Goal: Information Seeking & Learning: Learn about a topic

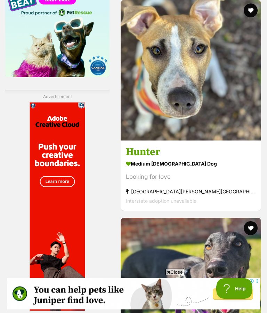
scroll to position [1049, 0]
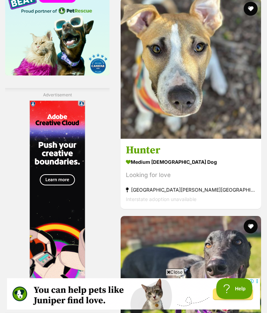
click at [190, 139] on img at bounding box center [191, 68] width 140 height 140
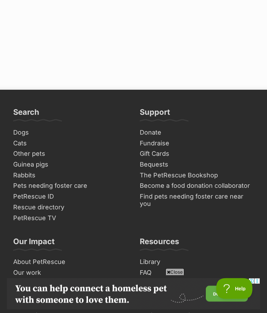
scroll to position [5284, 0]
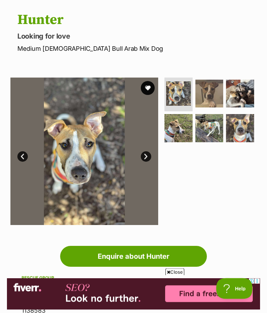
scroll to position [59, 0]
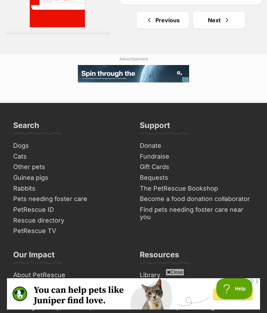
scroll to position [5057, 0]
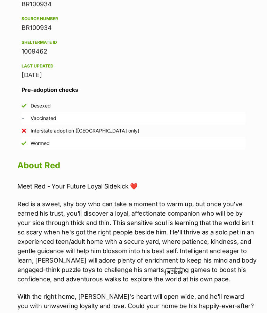
scroll to position [605, 0]
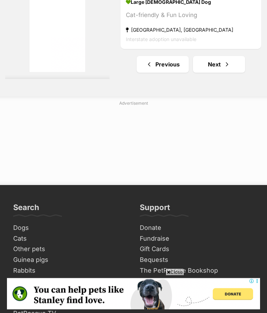
scroll to position [5318, 0]
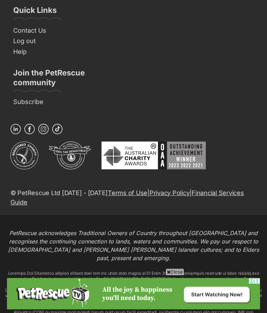
scroll to position [4117, 0]
